Goal: Task Accomplishment & Management: Manage account settings

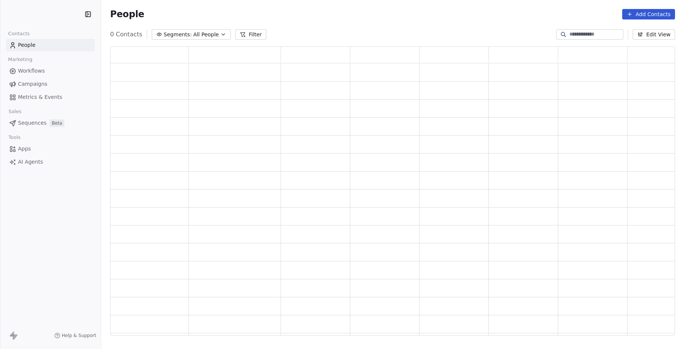
scroll to position [284, 560]
click at [26, 86] on span "Campaigns" at bounding box center [32, 84] width 29 height 8
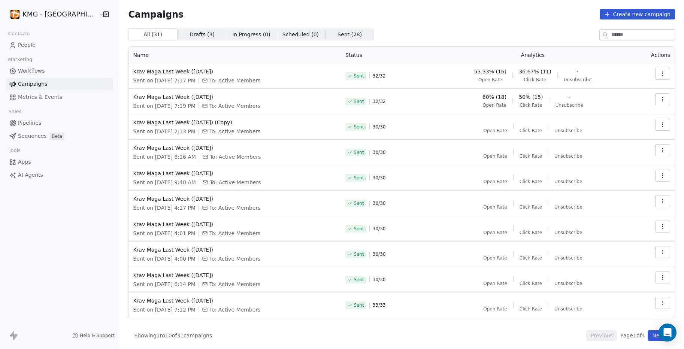
click at [660, 74] on icon "button" at bounding box center [663, 74] width 6 height 6
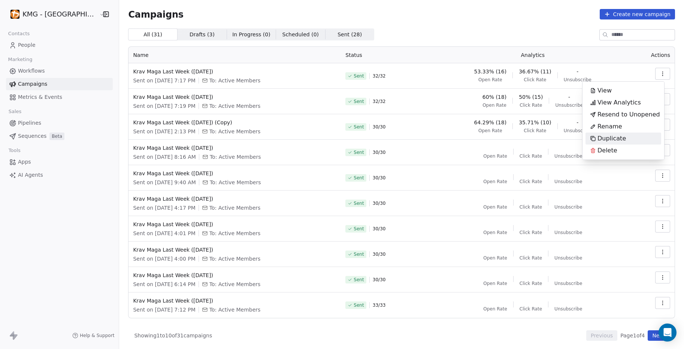
click at [617, 139] on span "Duplicate" at bounding box center [612, 138] width 28 height 9
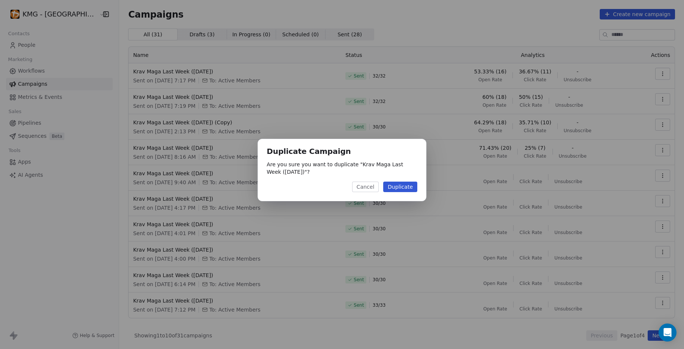
click at [407, 189] on button "Duplicate" at bounding box center [400, 187] width 34 height 10
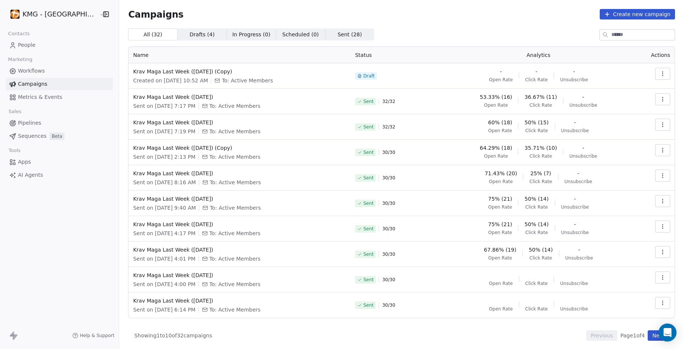
click at [662, 72] on button "button" at bounding box center [663, 74] width 15 height 12
click at [603, 92] on span "Edit" at bounding box center [604, 90] width 12 height 9
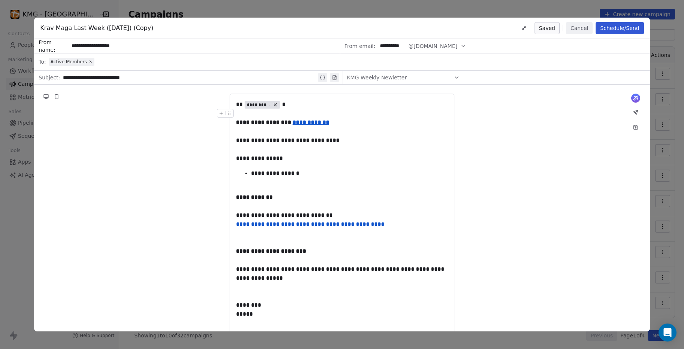
click at [123, 28] on span "Krav Maga Last Week ([DATE]) (Copy)" at bounding box center [96, 28] width 113 height 9
click at [579, 30] on button "Cancel" at bounding box center [579, 28] width 27 height 12
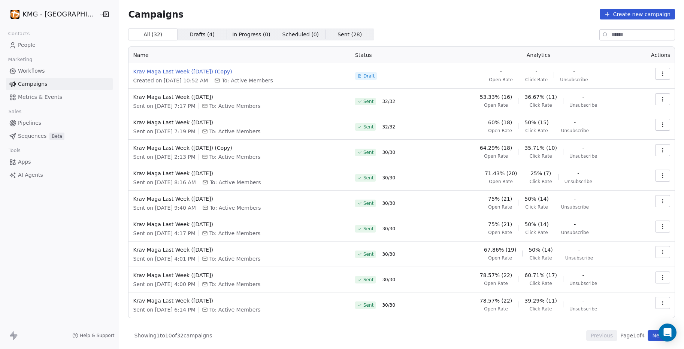
click at [199, 71] on span "Krav Maga Last Week ([DATE]) (Copy)" at bounding box center [239, 71] width 213 height 7
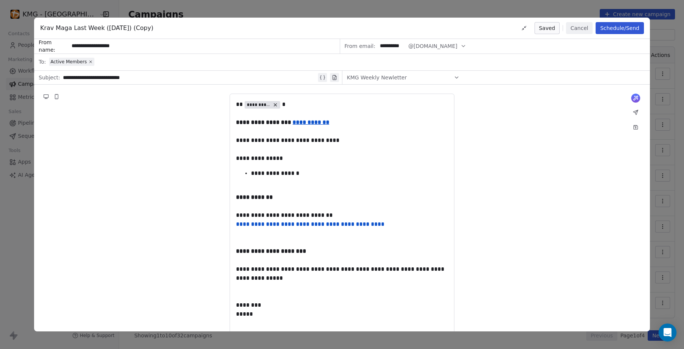
click at [148, 27] on span "Krav Maga Last Week ([DATE]) (Copy)" at bounding box center [96, 28] width 113 height 9
click at [578, 27] on button "Cancel" at bounding box center [579, 28] width 27 height 12
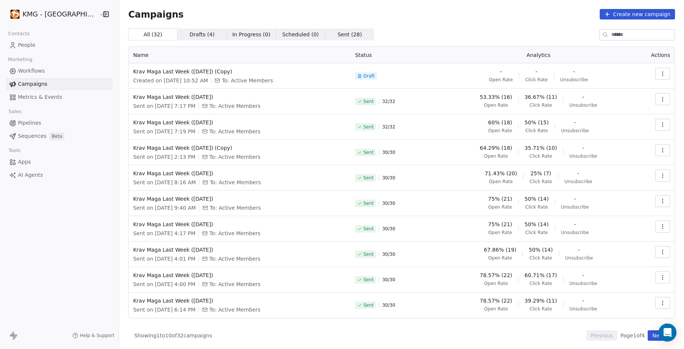
click at [661, 74] on button "button" at bounding box center [663, 74] width 15 height 12
click at [627, 99] on div "Rename" at bounding box center [624, 103] width 76 height 12
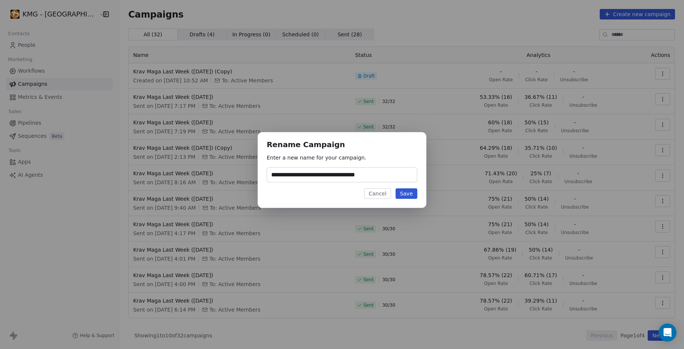
click at [335, 180] on input "**********" at bounding box center [342, 175] width 150 height 14
click at [337, 175] on input "**********" at bounding box center [342, 175] width 150 height 14
type input "**********"
click at [398, 189] on button "Save" at bounding box center [407, 194] width 22 height 10
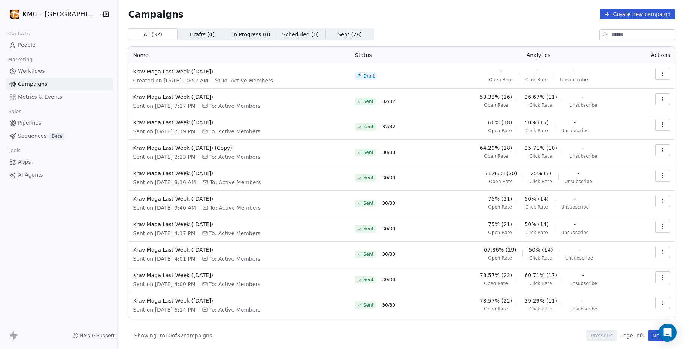
click at [660, 73] on icon "button" at bounding box center [663, 74] width 6 height 6
click at [616, 88] on div "Edit" at bounding box center [624, 91] width 76 height 12
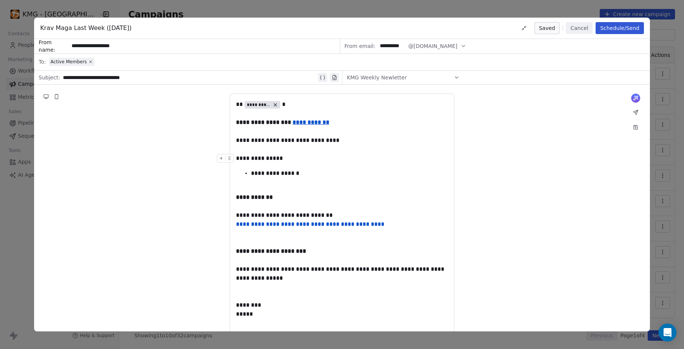
click at [353, 160] on div "**********" at bounding box center [342, 158] width 212 height 9
click at [236, 121] on div at bounding box center [227, 124] width 20 height 13
click at [238, 121] on strong "**********" at bounding box center [264, 123] width 57 height 6
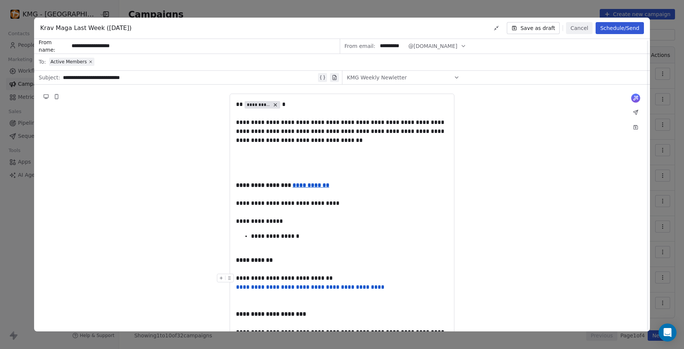
scroll to position [1, 0]
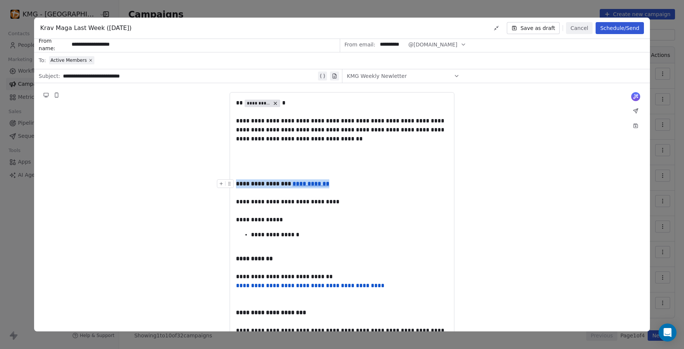
drag, startPoint x: 332, startPoint y: 185, endPoint x: 237, endPoint y: 183, distance: 94.8
click at [354, 139] on div "**********" at bounding box center [342, 130] width 212 height 27
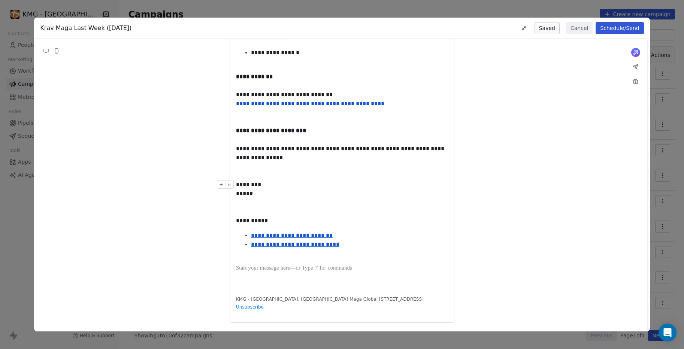
scroll to position [0, 0]
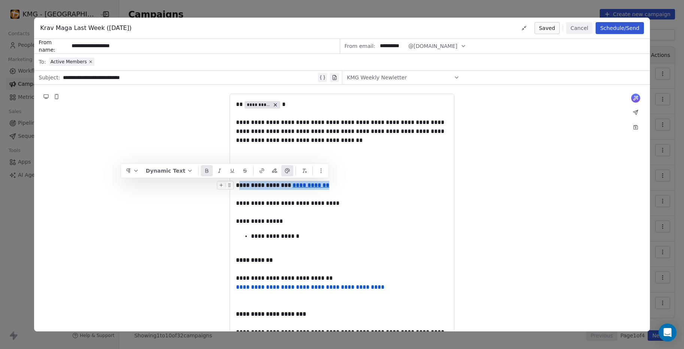
drag, startPoint x: 329, startPoint y: 186, endPoint x: 239, endPoint y: 185, distance: 90.0
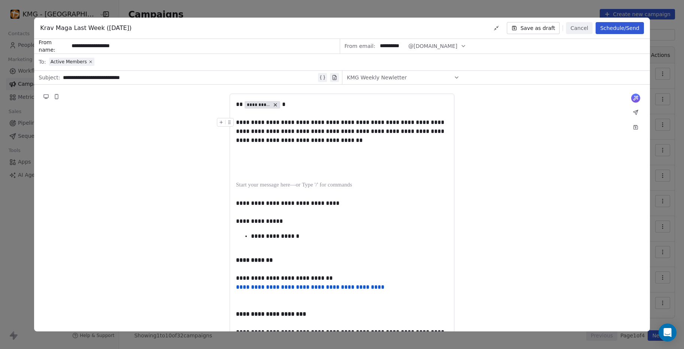
click at [351, 140] on div "**********" at bounding box center [342, 131] width 212 height 27
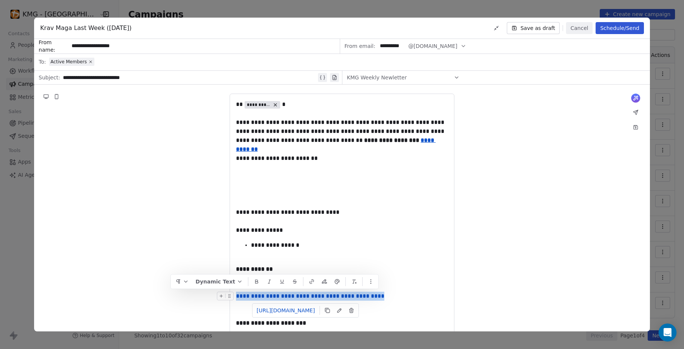
drag, startPoint x: 382, startPoint y: 295, endPoint x: 237, endPoint y: 296, distance: 145.0
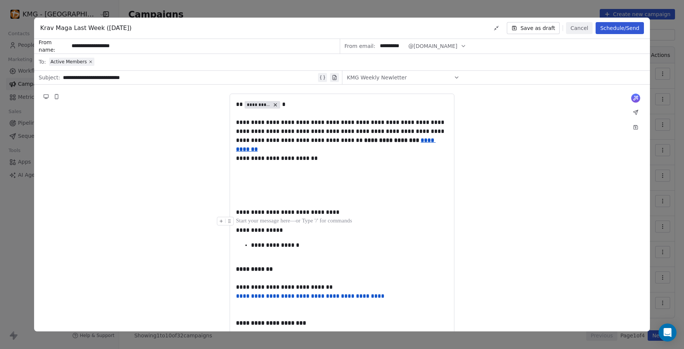
click at [337, 221] on div at bounding box center [342, 221] width 212 height 9
click at [309, 161] on div "**********" at bounding box center [342, 158] width 212 height 9
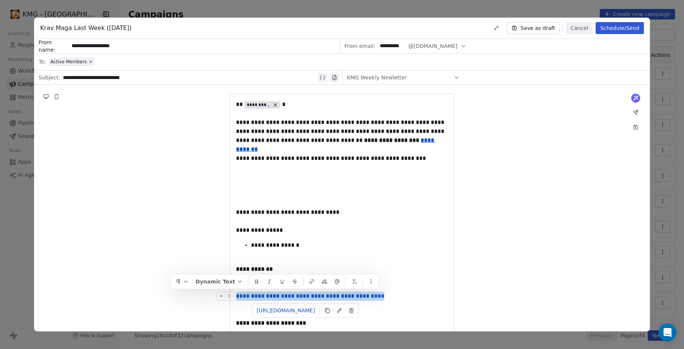
drag, startPoint x: 379, startPoint y: 296, endPoint x: 238, endPoint y: 297, distance: 141.7
copy link "**********"
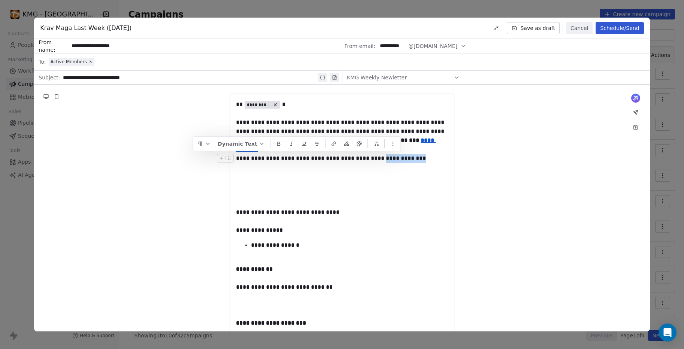
drag, startPoint x: 400, startPoint y: 159, endPoint x: 359, endPoint y: 159, distance: 41.6
click at [332, 144] on icon "button" at bounding box center [334, 144] width 6 height 6
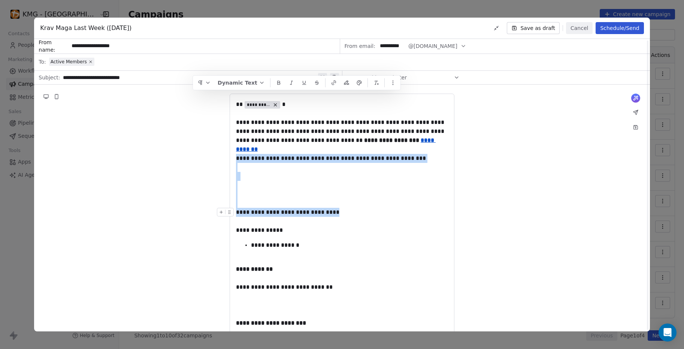
scroll to position [61, 0]
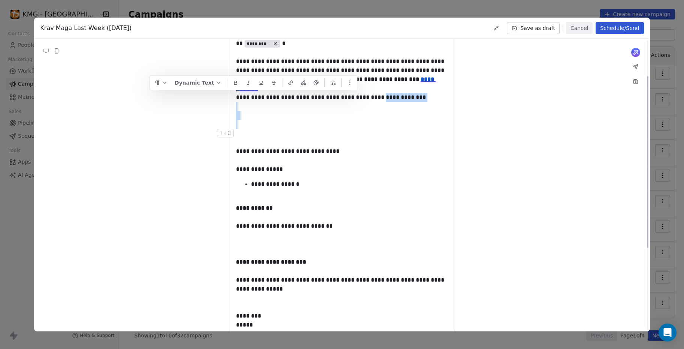
drag, startPoint x: 359, startPoint y: 158, endPoint x: 365, endPoint y: 127, distance: 31.3
click at [383, 106] on div at bounding box center [342, 106] width 212 height 9
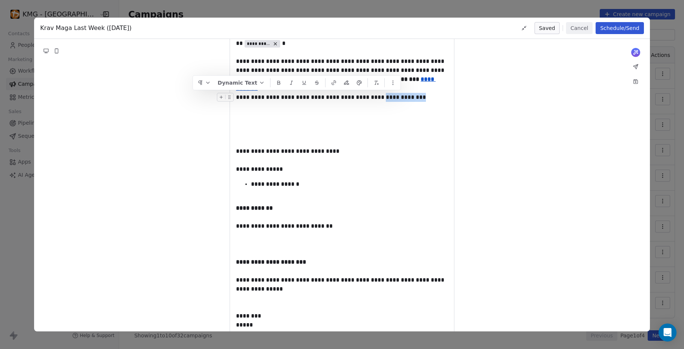
drag, startPoint x: 400, startPoint y: 98, endPoint x: 358, endPoint y: 97, distance: 41.6
click at [336, 83] on icon "button" at bounding box center [334, 83] width 6 height 6
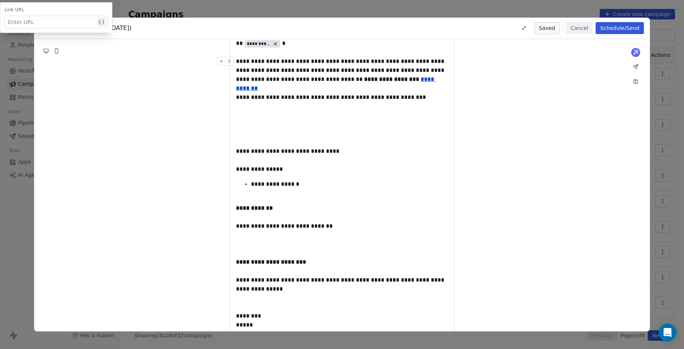
click at [34, 18] on div at bounding box center [52, 22] width 88 height 9
paste div
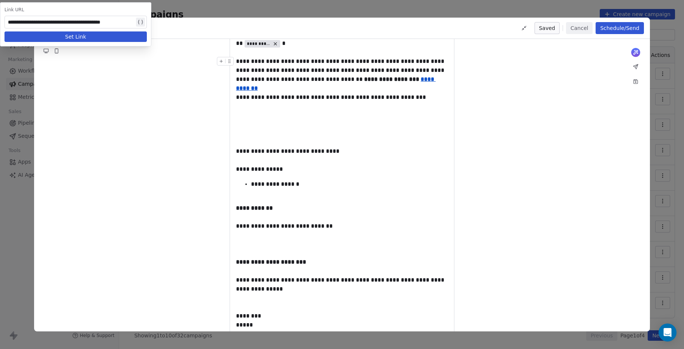
click at [60, 38] on button "Set Link" at bounding box center [75, 36] width 142 height 10
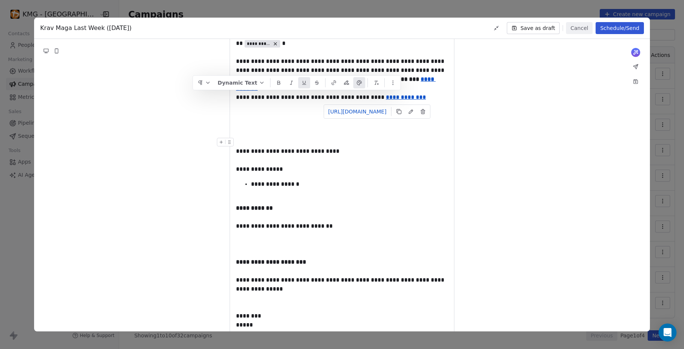
click at [526, 158] on div "**********" at bounding box center [342, 244] width 616 height 440
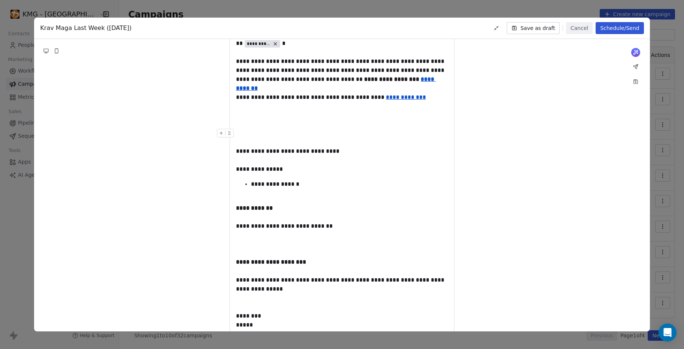
click at [259, 121] on div at bounding box center [342, 124] width 212 height 9
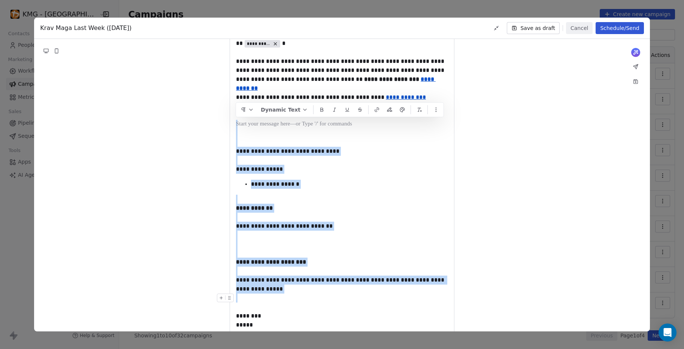
drag, startPoint x: 238, startPoint y: 124, endPoint x: 405, endPoint y: 294, distance: 238.0
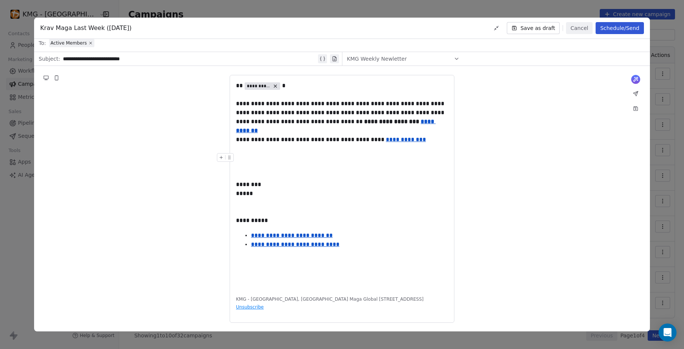
click at [298, 153] on div at bounding box center [342, 157] width 212 height 9
click at [268, 153] on div at bounding box center [342, 157] width 212 height 9
click at [237, 153] on div at bounding box center [342, 157] width 212 height 9
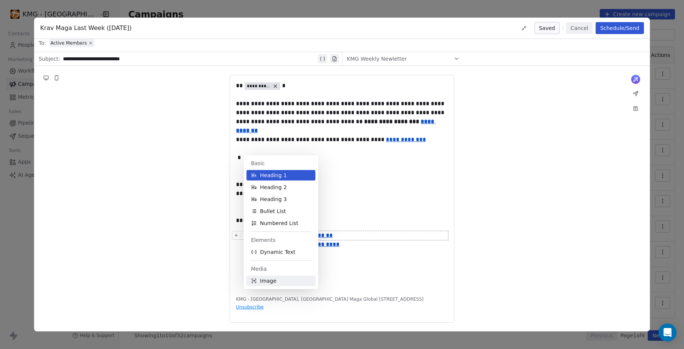
click at [266, 279] on span "Image" at bounding box center [268, 280] width 16 height 7
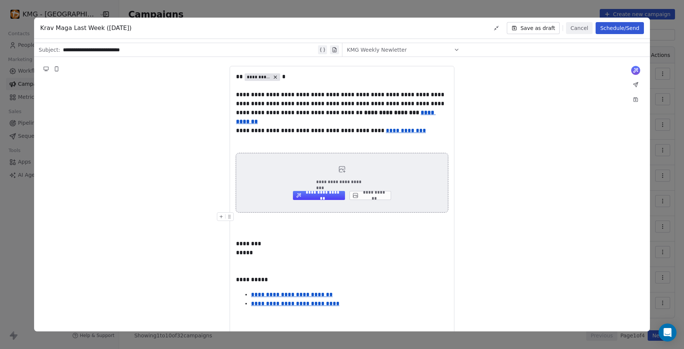
click at [378, 198] on button "**********" at bounding box center [371, 195] width 42 height 9
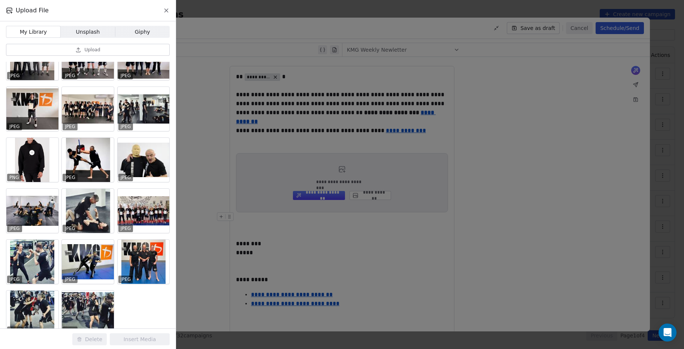
scroll to position [0, 0]
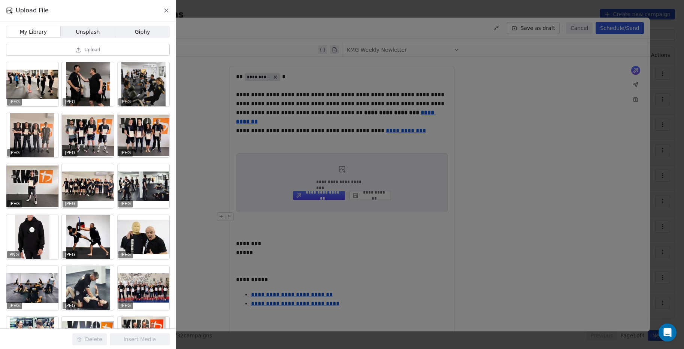
click at [85, 52] on span "Upload" at bounding box center [92, 50] width 16 height 6
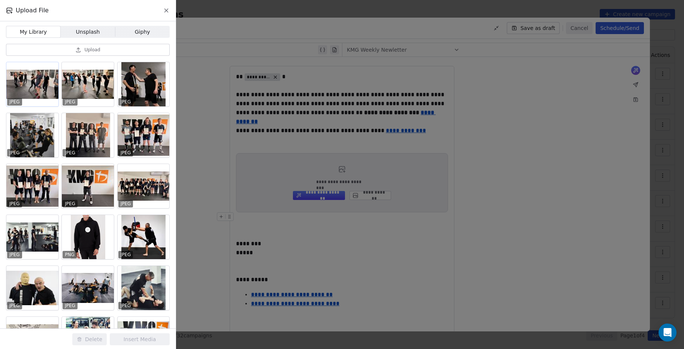
click at [42, 87] on div at bounding box center [32, 84] width 52 height 44
click at [137, 344] on button "Insert Media" at bounding box center [140, 340] width 60 height 12
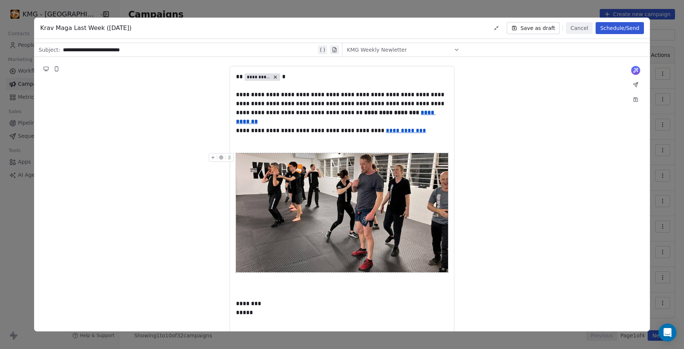
scroll to position [75, 0]
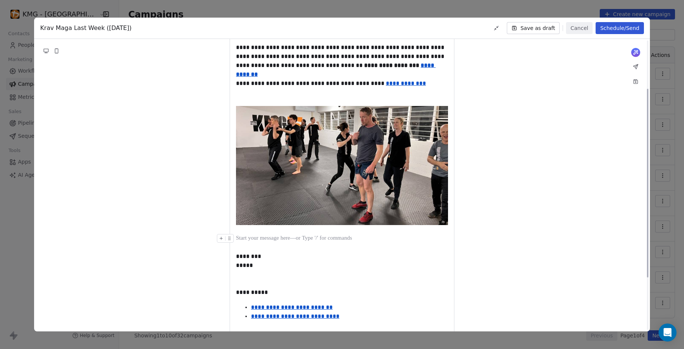
click at [254, 243] on div at bounding box center [342, 238] width 212 height 9
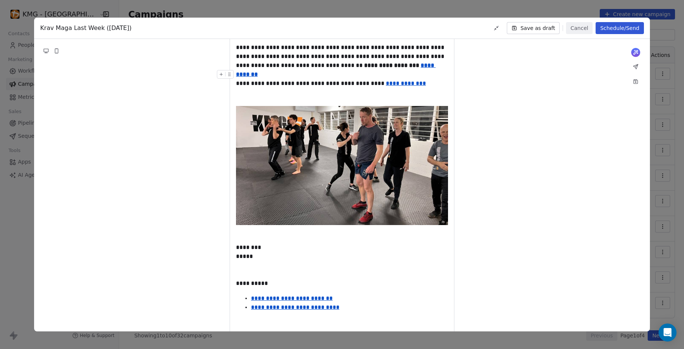
scroll to position [12, 0]
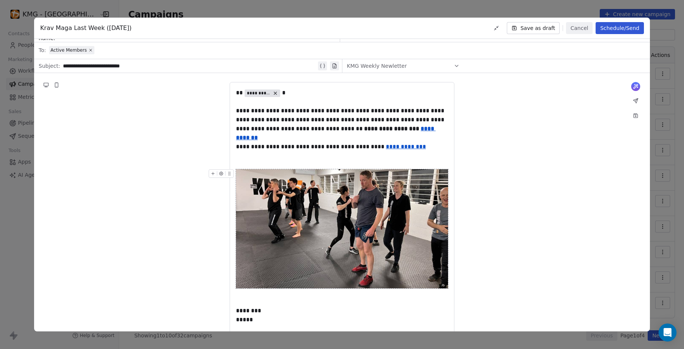
click at [233, 158] on div at bounding box center [225, 155] width 17 height 9
drag, startPoint x: 611, startPoint y: 25, endPoint x: 512, endPoint y: 148, distance: 157.5
click at [512, 148] on div "**********" at bounding box center [342, 175] width 616 height 314
click at [120, 65] on div "**********" at bounding box center [190, 65] width 254 height 9
click at [156, 175] on div "**********" at bounding box center [342, 266] width 616 height 386
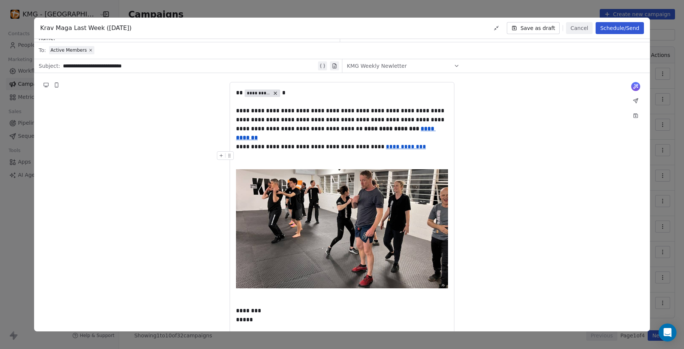
click at [503, 189] on div "**********" at bounding box center [342, 266] width 616 height 386
click at [625, 26] on button "Schedule/Send" at bounding box center [620, 28] width 48 height 12
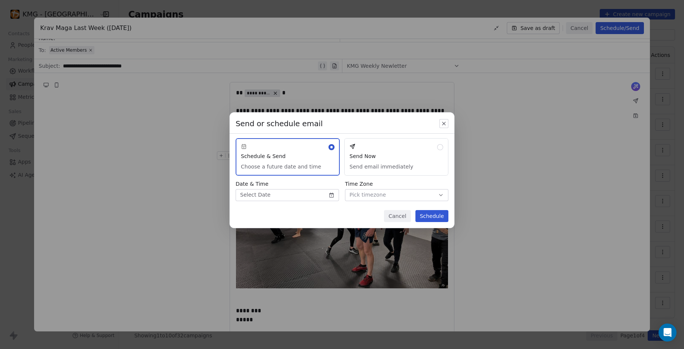
click at [390, 158] on button "Send Now Send email immediately" at bounding box center [396, 156] width 104 height 37
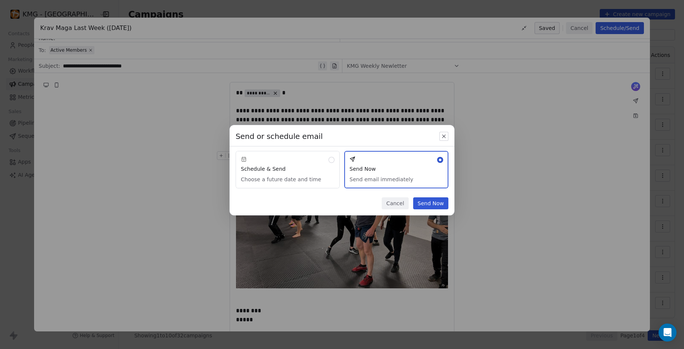
click at [398, 203] on button "Cancel" at bounding box center [395, 204] width 27 height 12
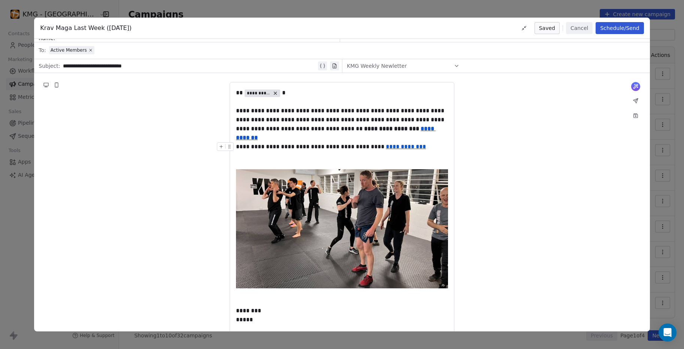
click at [637, 24] on button "Schedule/Send" at bounding box center [620, 28] width 48 height 12
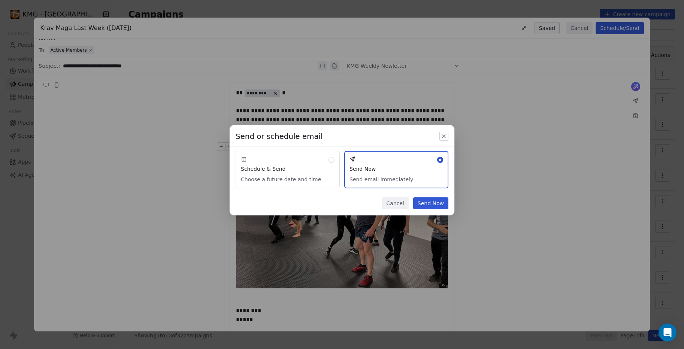
click at [306, 174] on button "Schedule & Send Choose a future date and time" at bounding box center [288, 169] width 104 height 37
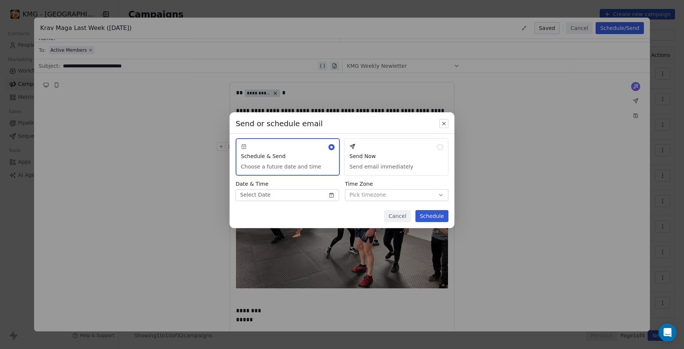
click at [327, 195] on body "KMG - [GEOGRAPHIC_DATA] Contacts People Marketing Workflows Campaigns Metrics &…" at bounding box center [342, 174] width 684 height 349
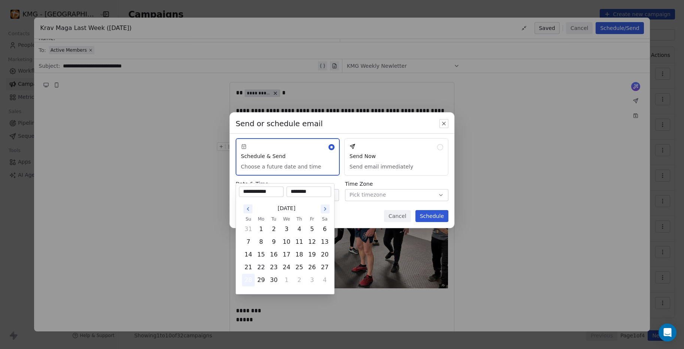
click at [251, 281] on button "28" at bounding box center [248, 280] width 12 height 12
click at [307, 189] on input "********" at bounding box center [309, 191] width 42 height 7
drag, startPoint x: 317, startPoint y: 192, endPoint x: 272, endPoint y: 194, distance: 45.0
click at [272, 194] on div "**********" at bounding box center [285, 192] width 92 height 10
type input "********"
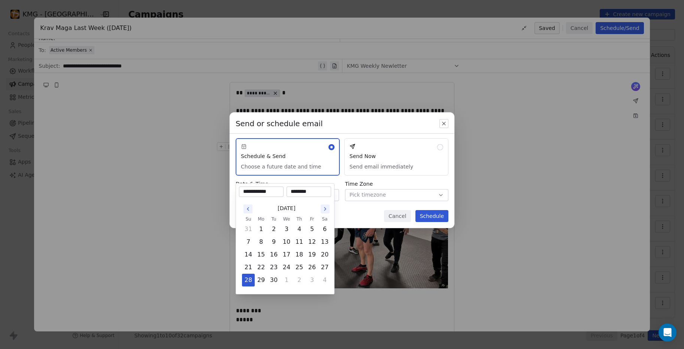
click at [438, 216] on div "Send or schedule email Schedule & Send Choose a future date and time Send Now S…" at bounding box center [342, 174] width 684 height 149
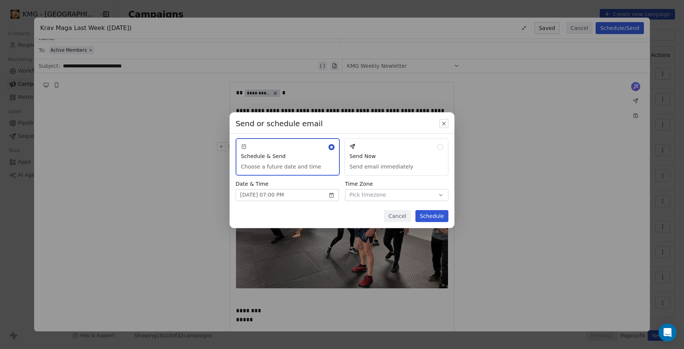
click at [437, 218] on button "Schedule" at bounding box center [432, 216] width 33 height 12
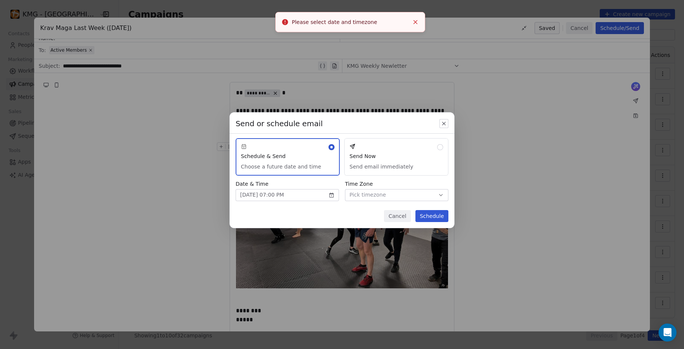
click at [393, 193] on button "Pick timezone" at bounding box center [396, 195] width 103 height 12
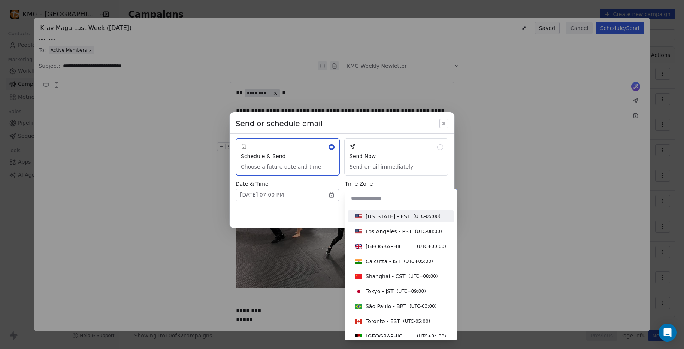
click at [379, 199] on input at bounding box center [401, 198] width 103 height 8
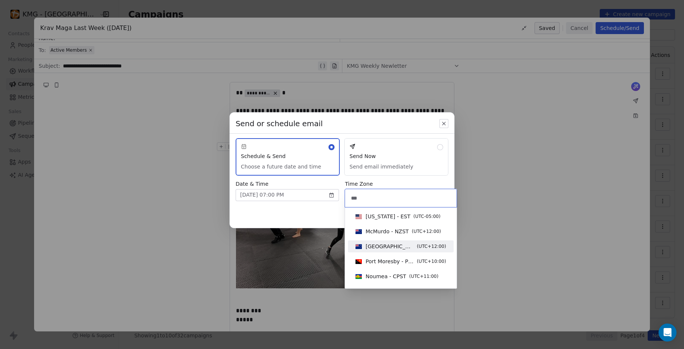
type input "***"
click at [396, 247] on span "[GEOGRAPHIC_DATA] - NZST" at bounding box center [390, 246] width 48 height 7
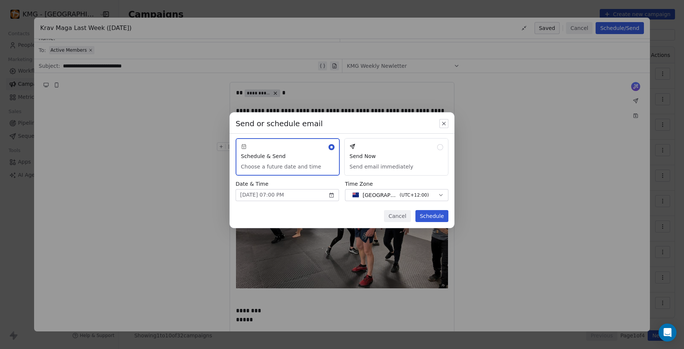
click at [432, 213] on button "Schedule" at bounding box center [432, 216] width 33 height 12
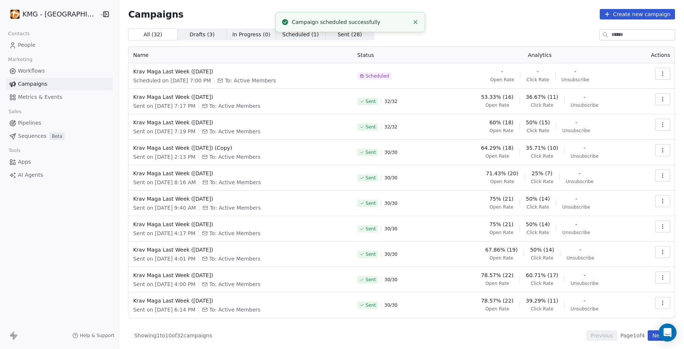
click at [30, 43] on span "People" at bounding box center [27, 45] width 18 height 8
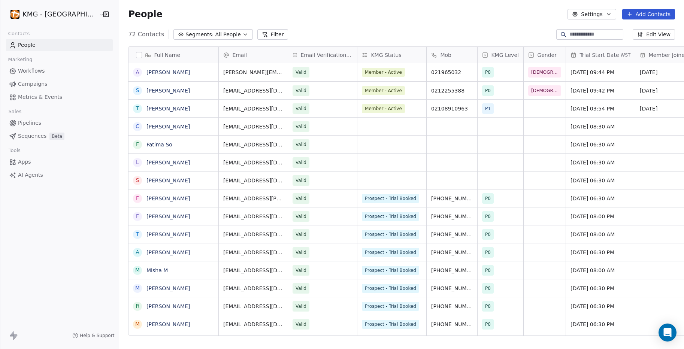
scroll to position [302, 578]
click at [374, 87] on span "Member - Active" at bounding box center [383, 90] width 43 height 9
click at [377, 92] on span "Member - Active" at bounding box center [383, 90] width 43 height 9
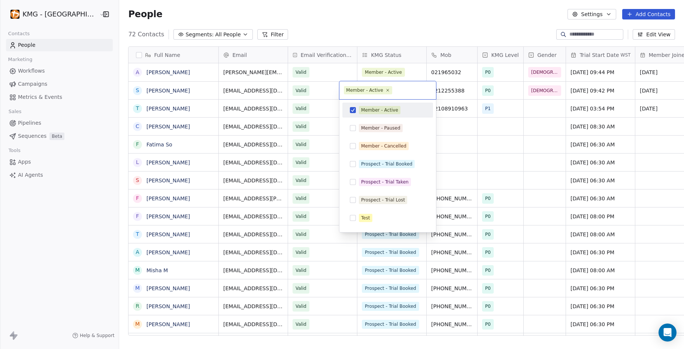
click at [354, 112] on button "Suggestions" at bounding box center [353, 110] width 6 height 6
click at [354, 145] on button "Suggestions" at bounding box center [353, 146] width 6 height 6
click at [52, 213] on html "KMG - [GEOGRAPHIC_DATA] Contacts People Marketing Workflows Campaigns Metrics &…" at bounding box center [342, 174] width 684 height 349
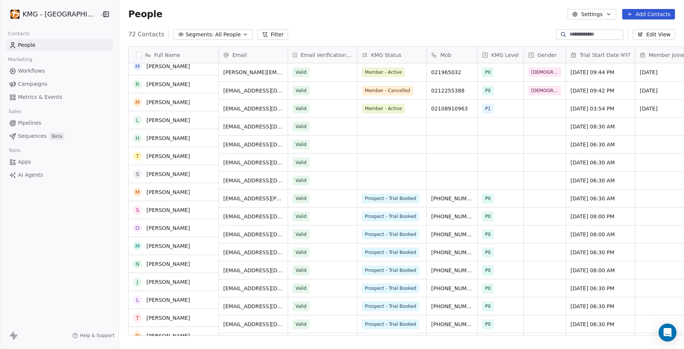
scroll to position [0, 0]
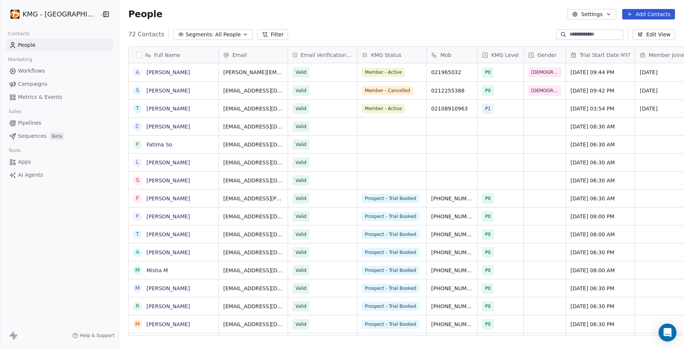
click at [372, 57] on span "KMG Status" at bounding box center [386, 54] width 30 height 7
click at [338, 33] on html "KMG - [GEOGRAPHIC_DATA] Contacts People Marketing Workflows Campaigns Metrics &…" at bounding box center [342, 174] width 684 height 349
click at [257, 33] on button "Filter" at bounding box center [272, 34] width 31 height 10
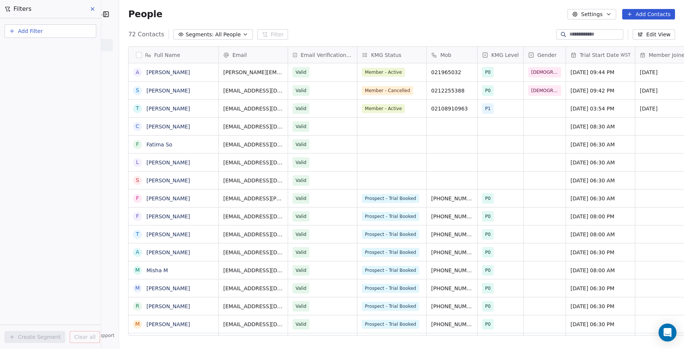
click at [297, 10] on div "People Settings Add Contacts" at bounding box center [401, 14] width 547 height 10
click at [216, 35] on span "All People" at bounding box center [227, 35] width 25 height 8
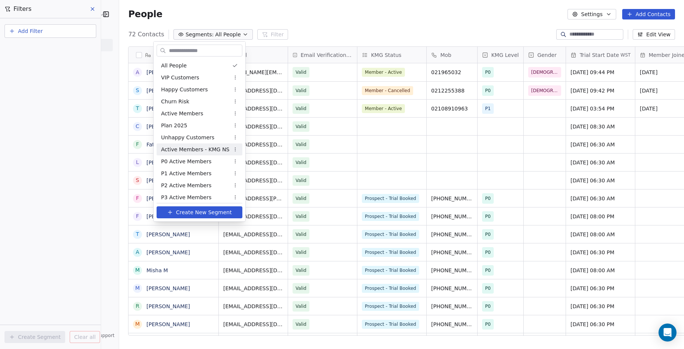
click at [184, 148] on span "Active Members - KMG NS" at bounding box center [195, 150] width 69 height 8
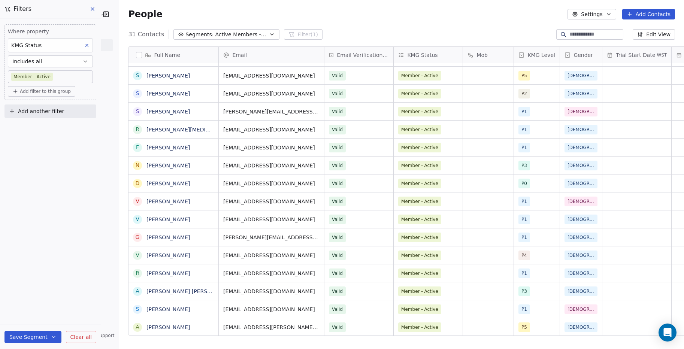
click at [403, 275] on span "Member - Active" at bounding box center [419, 273] width 37 height 7
click at [427, 272] on div "Member - Active" at bounding box center [428, 274] width 69 height 18
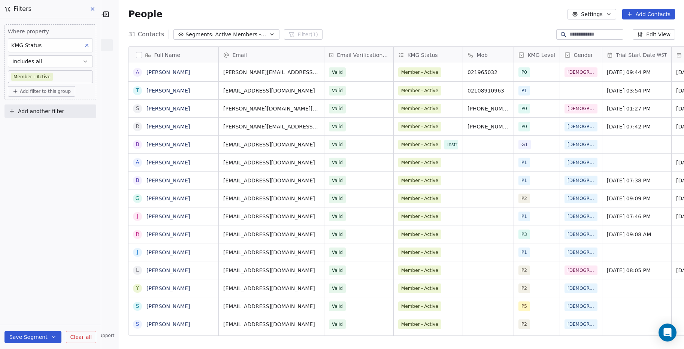
click at [513, 19] on div "People Settings Add Contacts" at bounding box center [401, 14] width 547 height 10
